Goal: Information Seeking & Learning: Find specific fact

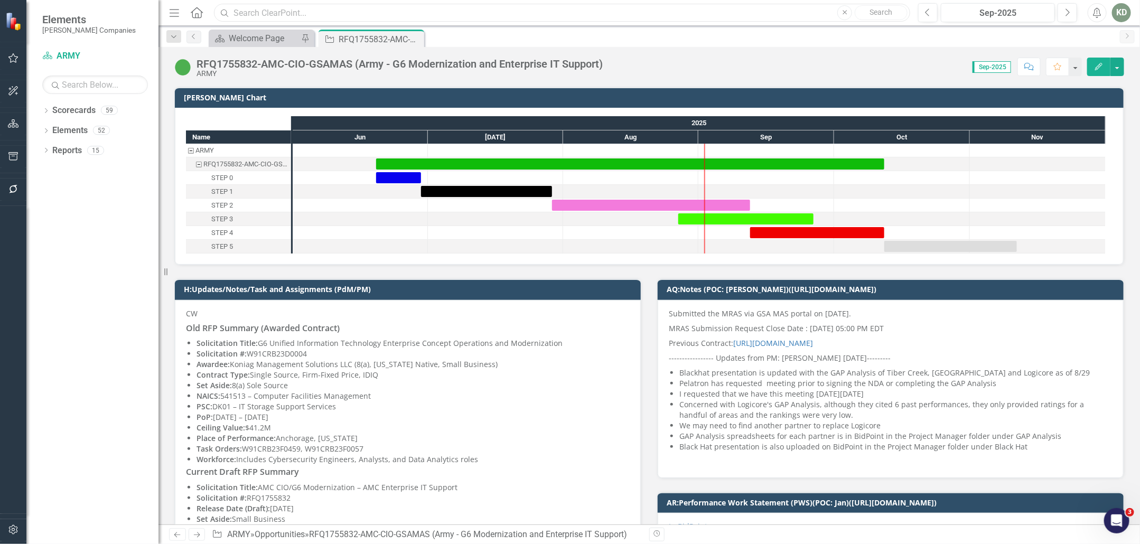
click at [433, 13] on input "text" at bounding box center [562, 13] width 696 height 18
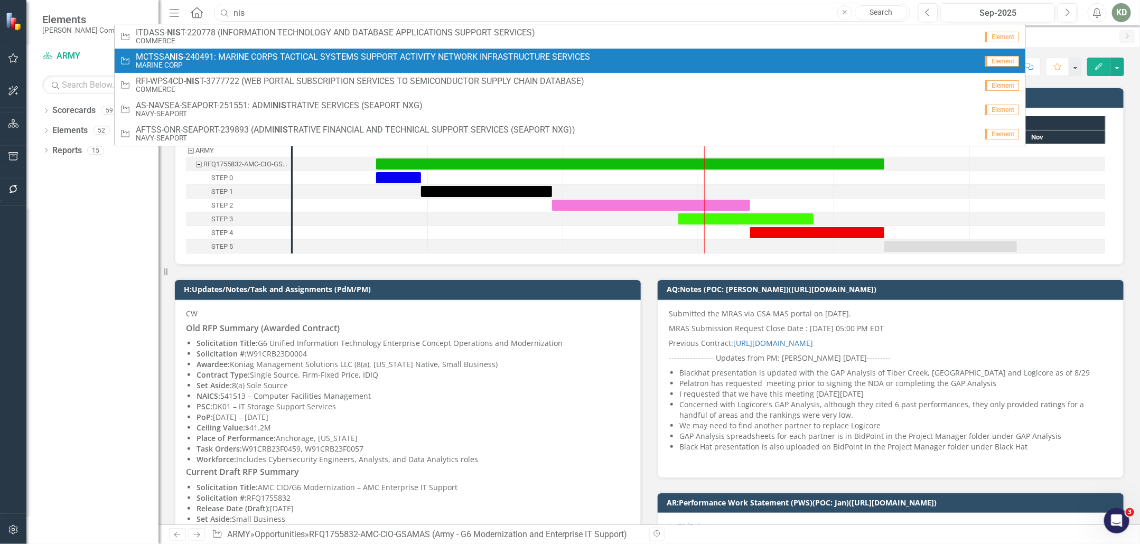
type input "nis"
click at [447, 53] on span "MCTSSA NIS -240491: MARINE CORPS TACTICAL SYSTEMS SUPPORT ACTIVITY NETWORK INFR…" at bounding box center [363, 57] width 454 height 10
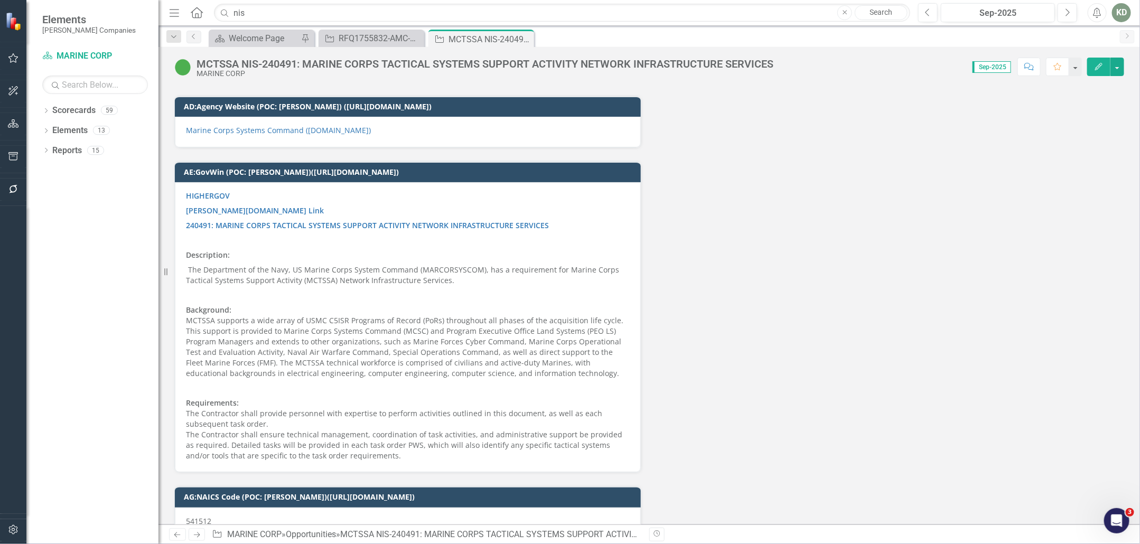
scroll to position [4338, 0]
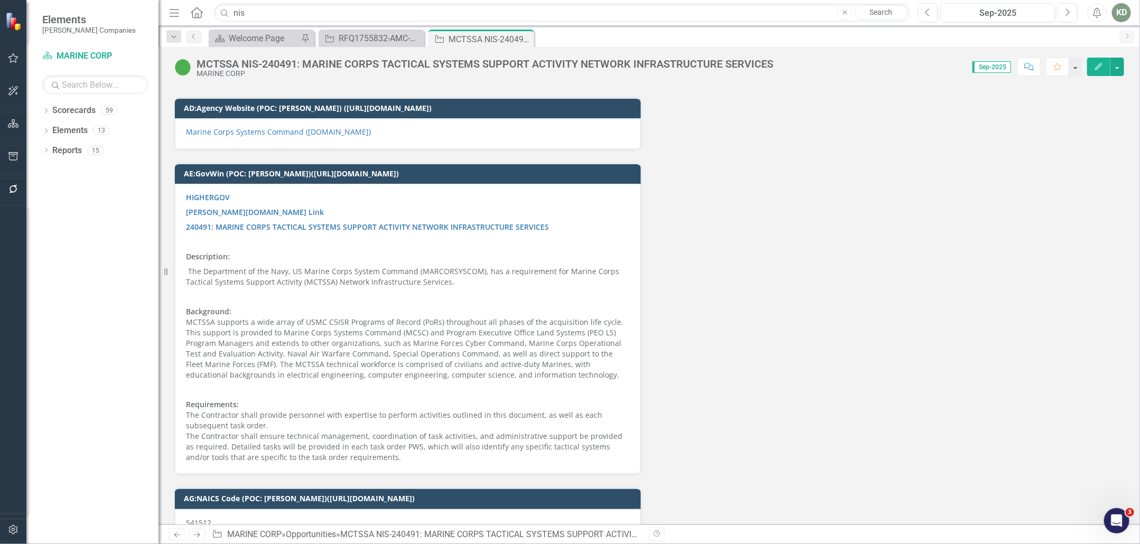
click at [346, 264] on p "The Department of the Navy, US Marine Corps System Command (MARCORSYSCOM), has …" at bounding box center [408, 276] width 444 height 25
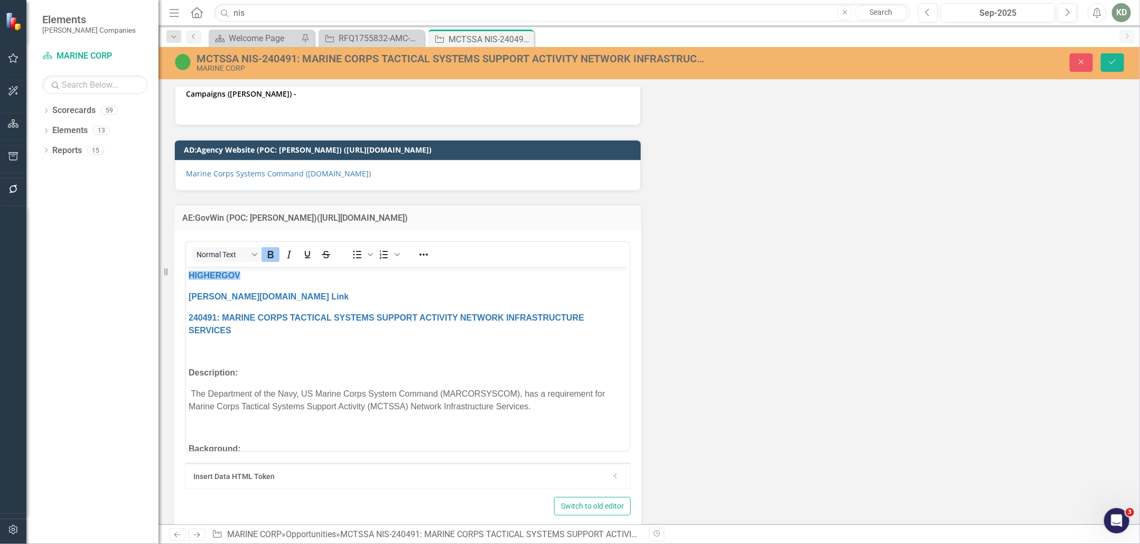
scroll to position [0, 0]
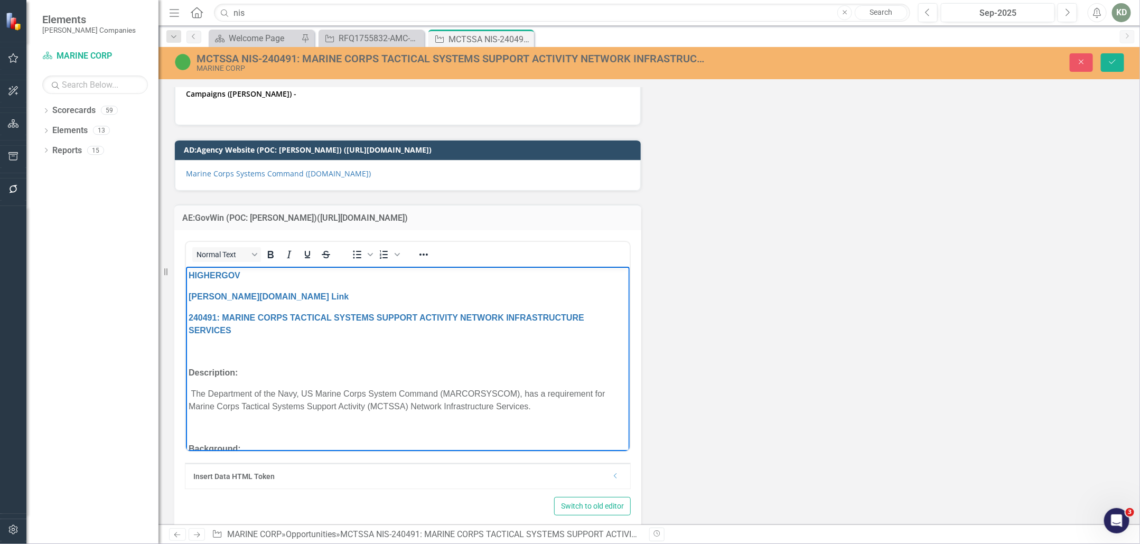
click at [361, 400] on p "The Department of the Navy, US Marine Corps System Command (MARCORSYSCOM), has …" at bounding box center [407, 399] width 439 height 25
drag, startPoint x: 302, startPoint y: 393, endPoint x: 565, endPoint y: 301, distance: 278.7
click at [520, 388] on p "The Department of the Navy, US Marine Corps System Command (MARCORSYSCOM), has …" at bounding box center [407, 399] width 439 height 25
copy p "US Marine Corps System Command (MARCORSYSCOM)"
drag, startPoint x: 529, startPoint y: 407, endPoint x: 188, endPoint y: 407, distance: 341.3
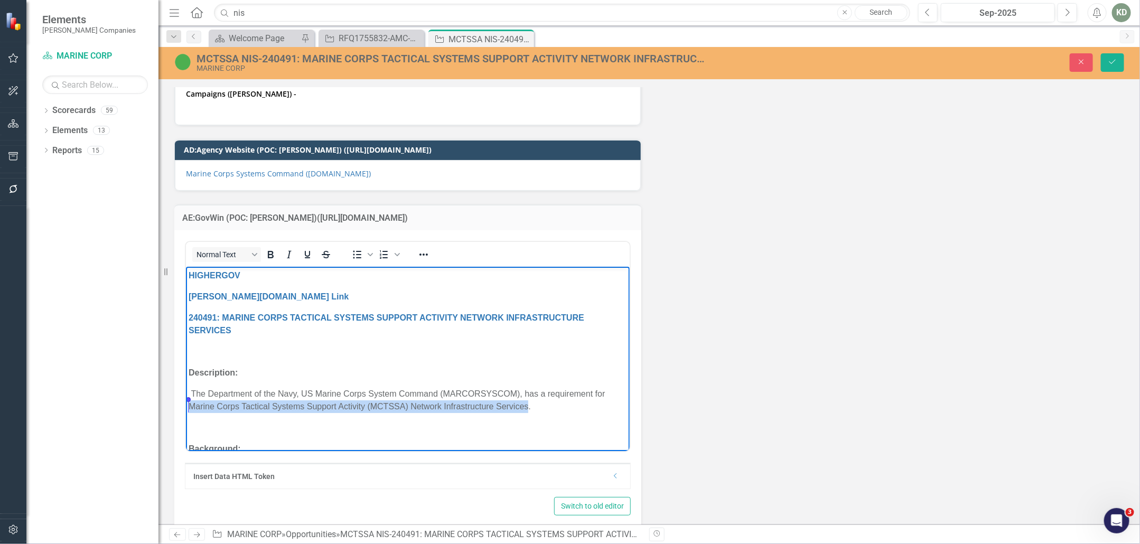
click at [188, 407] on p "The Department of the Navy, US Marine Corps System Command (MARCORSYSCOM), has …" at bounding box center [407, 399] width 439 height 25
copy p "Marine Corps Tactical Systems Support Activity (MCTSSA) Network Infrastructure …"
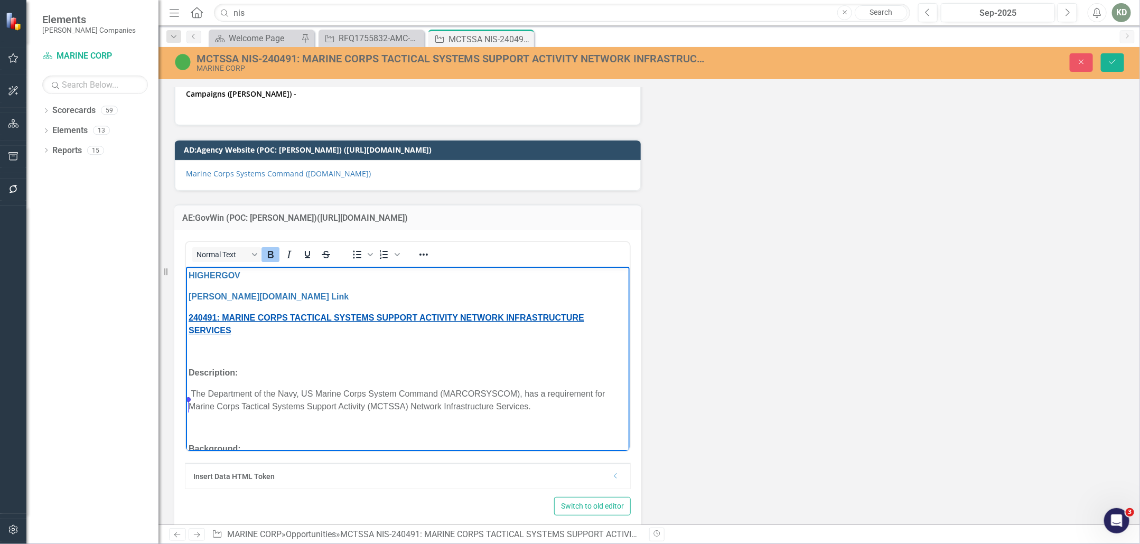
click at [222, 316] on link "240491: MARINE CORPS TACTICAL SYSTEMS SUPPORT ACTIVITY NETWORK INFRASTRUCTURE S…" at bounding box center [386, 324] width 396 height 22
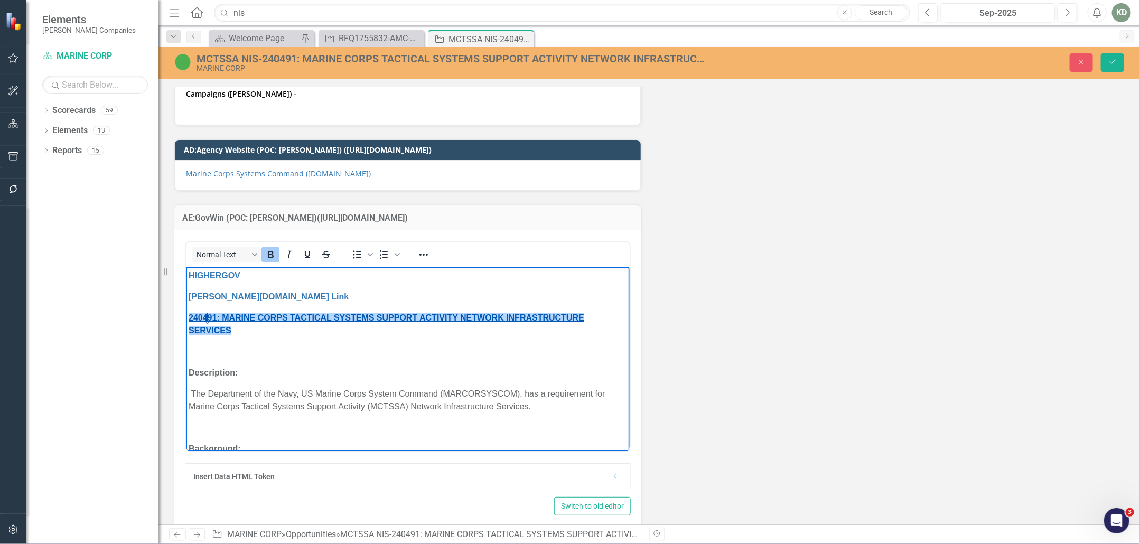
click at [209, 319] on link "240491: MARINE CORPS TACTICAL SYSTEMS SUPPORT ACTIVITY NETWORK INFRASTRUCTURE S…" at bounding box center [386, 324] width 396 height 22
copy link "240491"
